Goal: Navigation & Orientation: Find specific page/section

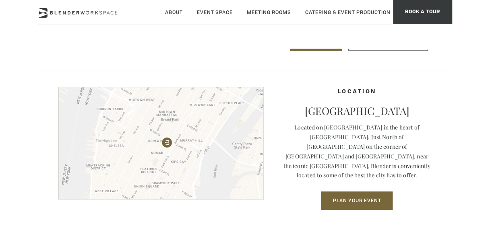
scroll to position [403, 0]
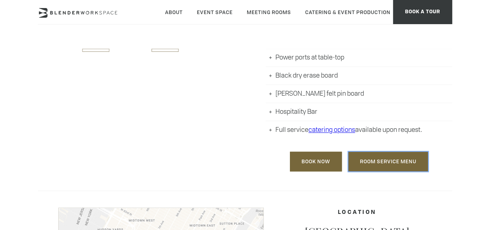
click at [405, 159] on link "Room Service Menu" at bounding box center [389, 162] width 80 height 20
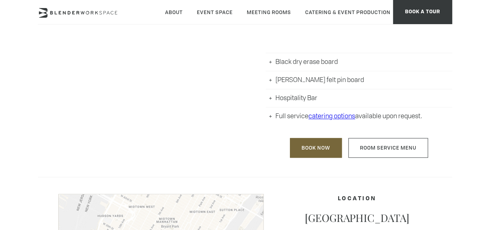
scroll to position [0, 0]
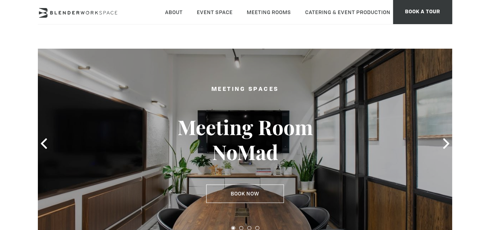
drag, startPoint x: 156, startPoint y: 183, endPoint x: 199, endPoint y: -5, distance: 192.4
drag, startPoint x: 289, startPoint y: 183, endPoint x: 273, endPoint y: 39, distance: 144.3
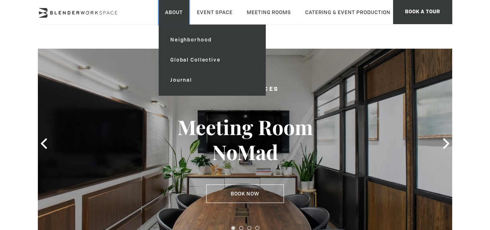
click at [162, 9] on link "About" at bounding box center [174, 12] width 31 height 25
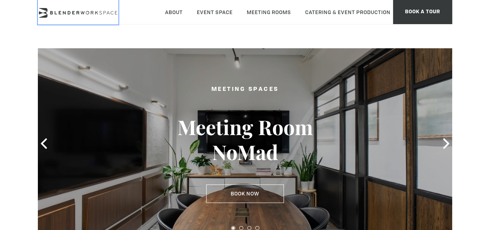
click at [64, 6] on link at bounding box center [78, 12] width 81 height 25
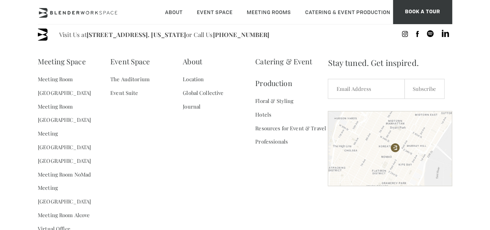
scroll to position [1152, 0]
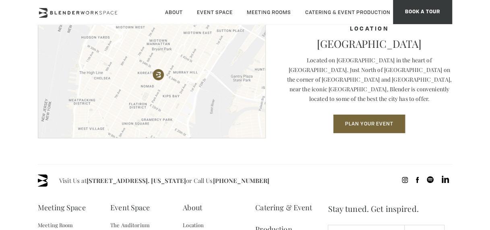
drag, startPoint x: 278, startPoint y: 188, endPoint x: 281, endPoint y: 104, distance: 83.9
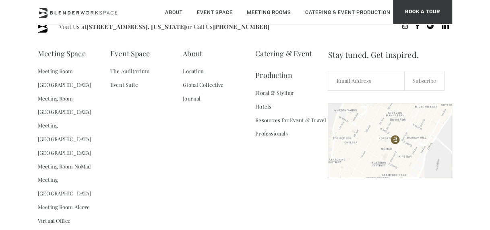
click at [233, 172] on div "Meeting Space Meeting Room [GEOGRAPHIC_DATA] Flatiron Meeting Room [GEOGRAPHIC_…" at bounding box center [183, 140] width 290 height 195
click at [289, 66] on link "Catering & Event Production" at bounding box center [291, 65] width 73 height 44
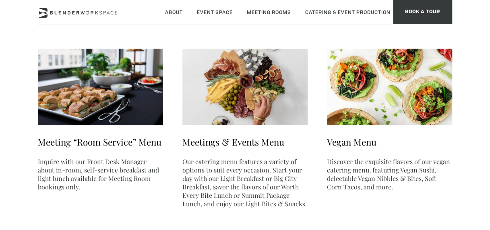
scroll to position [121, 0]
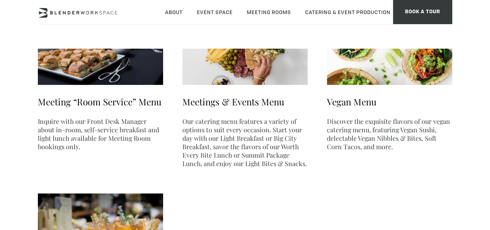
click at [238, 171] on li "Meetings & Events Menu Our catering menu features a variety of options to suit …" at bounding box center [245, 88] width 125 height 173
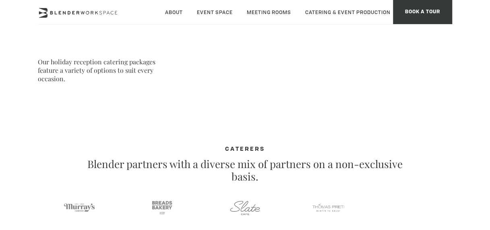
scroll to position [386, 0]
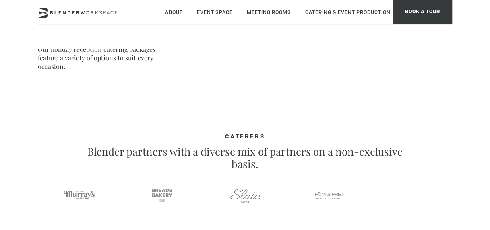
drag, startPoint x: 202, startPoint y: 189, endPoint x: 200, endPoint y: 122, distance: 66.5
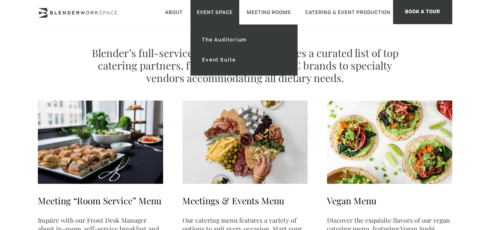
scroll to position [0, 0]
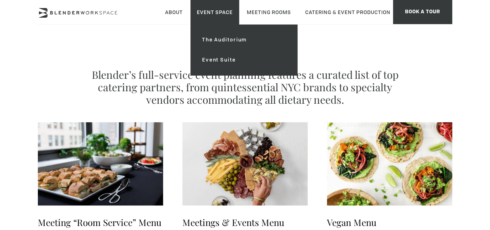
drag, startPoint x: 200, startPoint y: 122, endPoint x: 216, endPoint y: 12, distance: 111.5
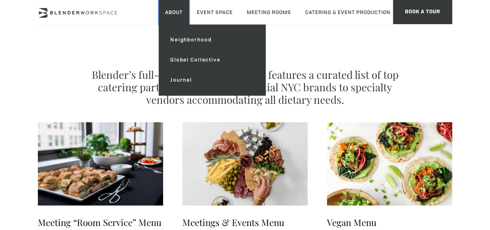
click at [178, 12] on link "About" at bounding box center [174, 12] width 31 height 25
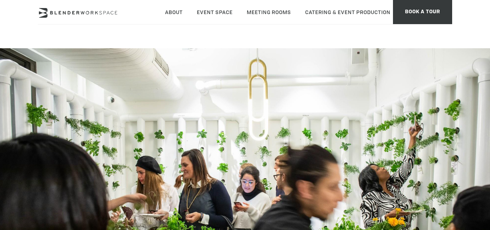
type div "[DATE]"
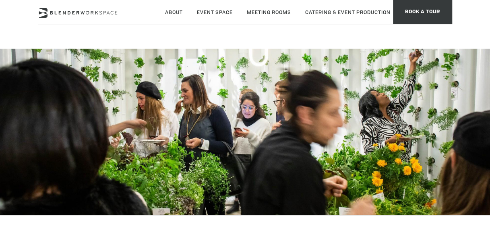
scroll to position [40, 0]
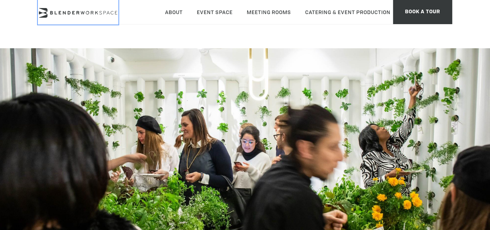
click at [88, 14] on icon at bounding box center [88, 13] width 4 height 4
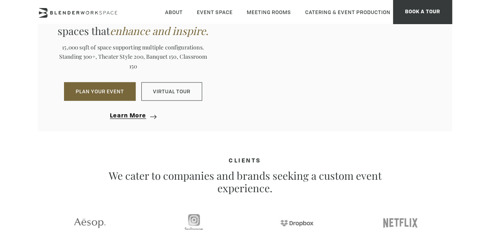
scroll to position [806, 0]
